Goal: Task Accomplishment & Management: Use online tool/utility

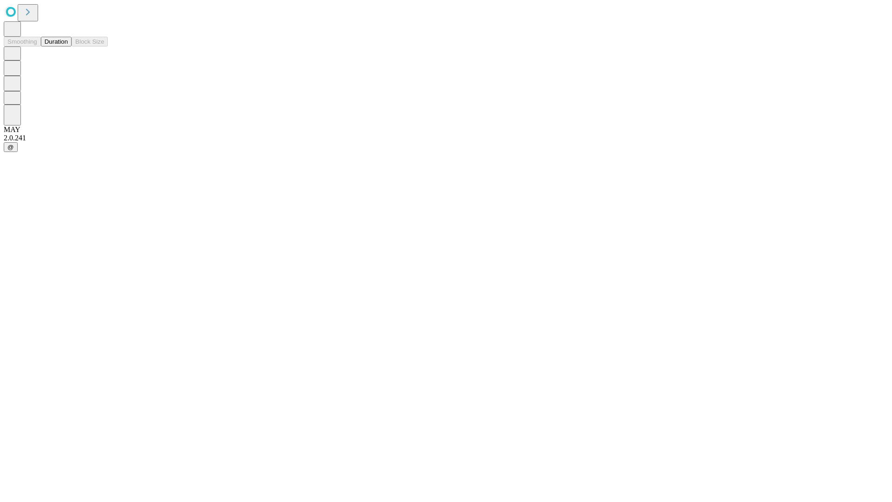
click at [68, 46] on button "Duration" at bounding box center [56, 42] width 31 height 10
click at [104, 216] on input "text" at bounding box center [71, 220] width 66 height 9
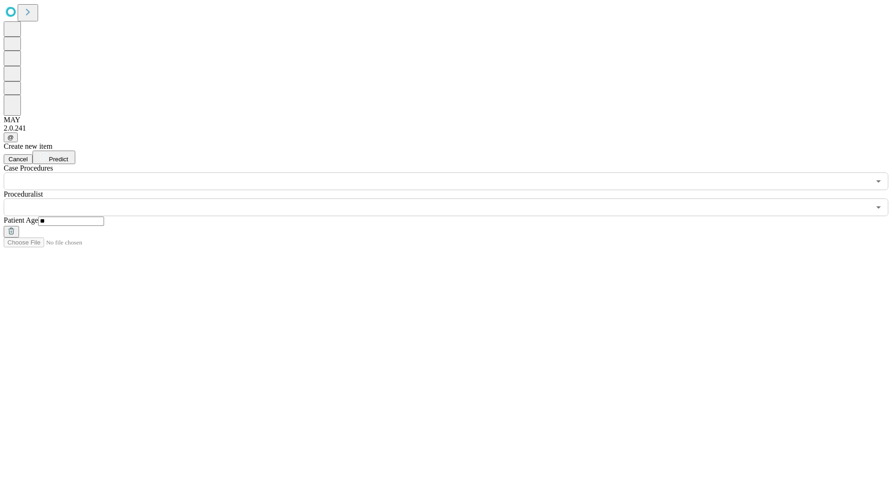
type input "**"
click at [452, 198] on input "text" at bounding box center [437, 207] width 866 height 18
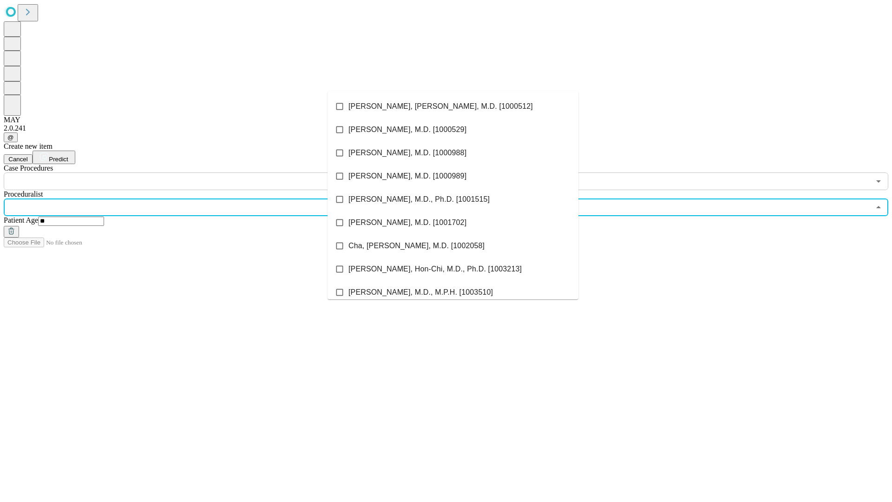
click at [453, 106] on li "[PERSON_NAME], [PERSON_NAME], M.D. [1000512]" at bounding box center [453, 106] width 251 height 23
click at [195, 172] on input "text" at bounding box center [437, 181] width 866 height 18
